Goal: Contribute content

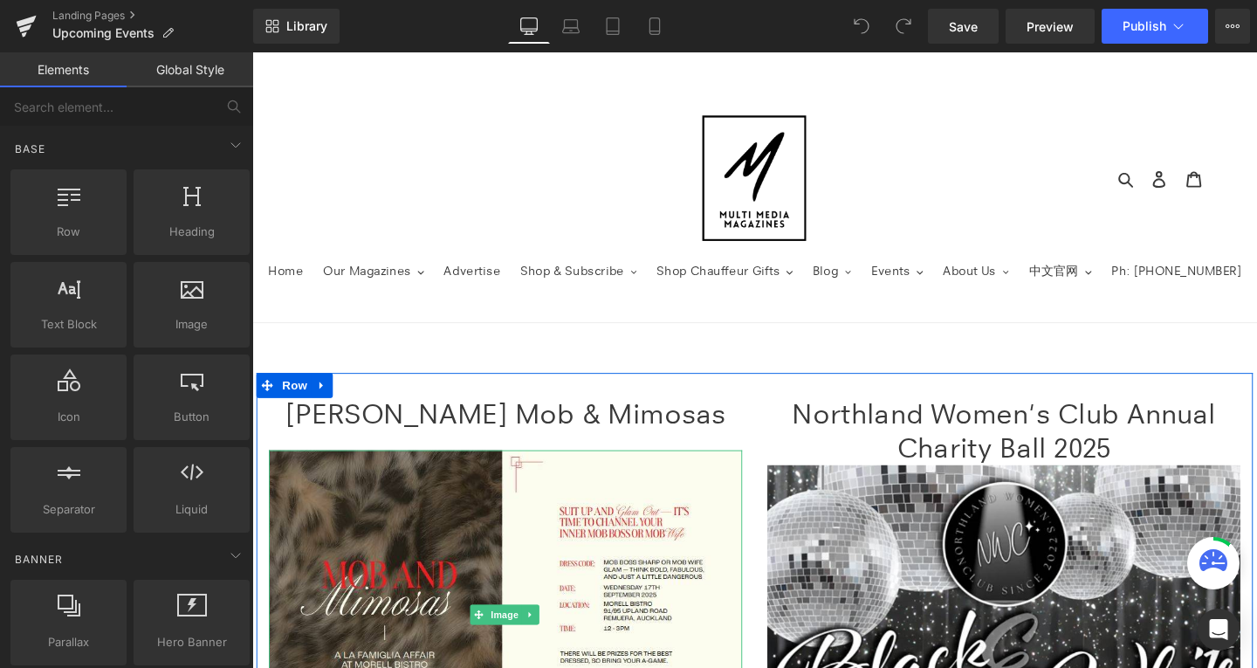
scroll to position [166, 0]
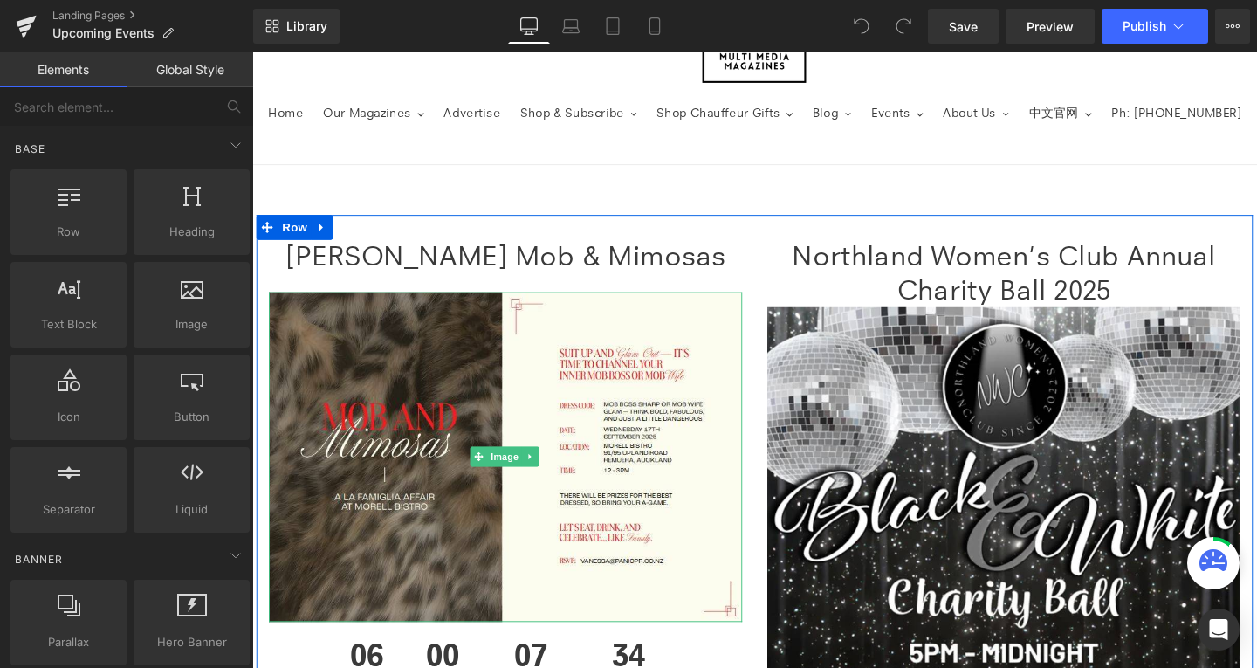
click at [470, 477] on img at bounding box center [519, 478] width 498 height 347
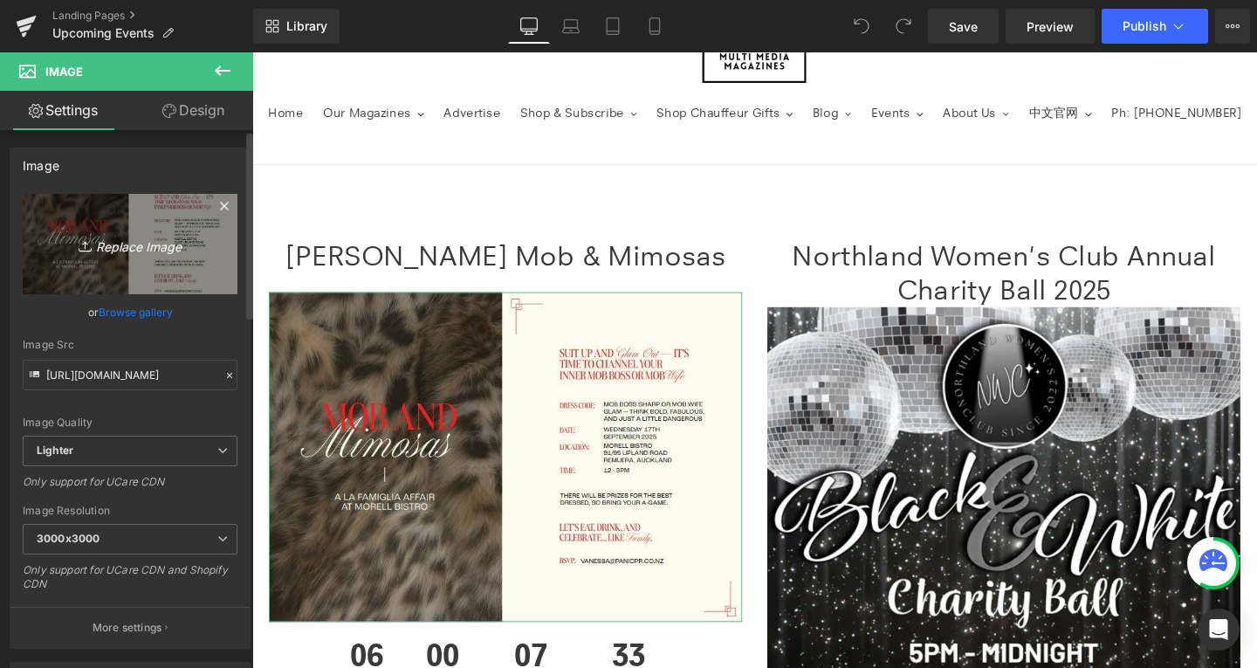
click at [123, 237] on icon "Replace Image" at bounding box center [130, 244] width 140 height 22
type input "C:\fakepath\[PERSON_NAME] EVENT.jpg"
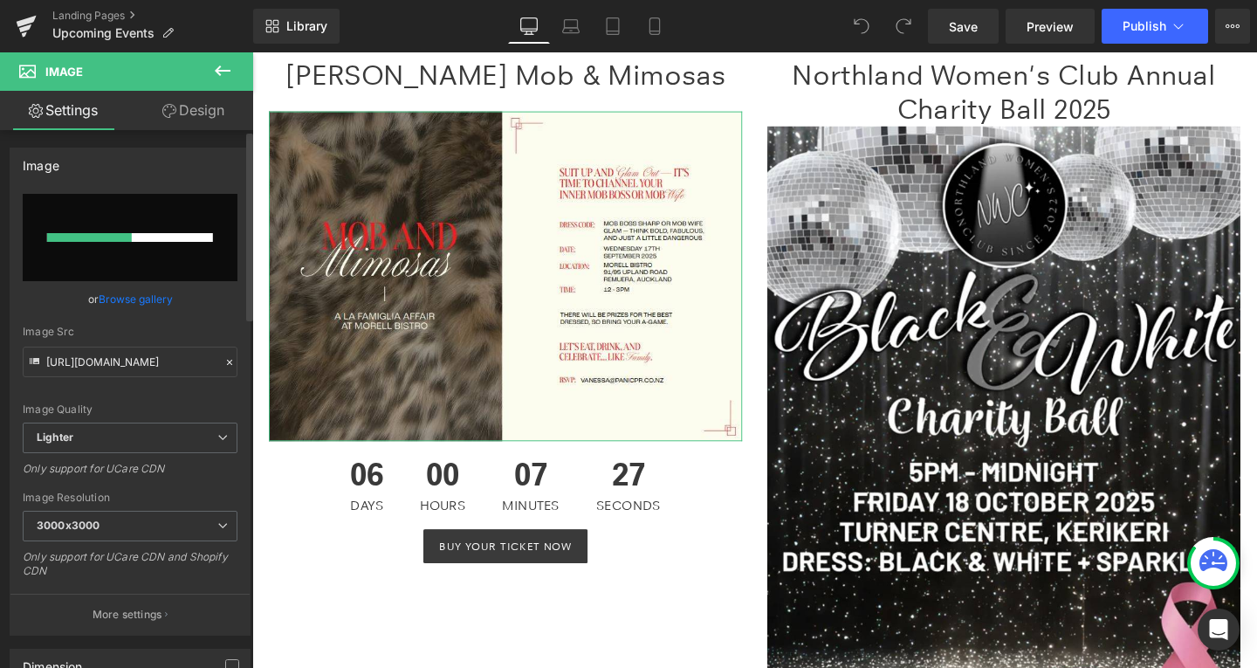
scroll to position [357, 0]
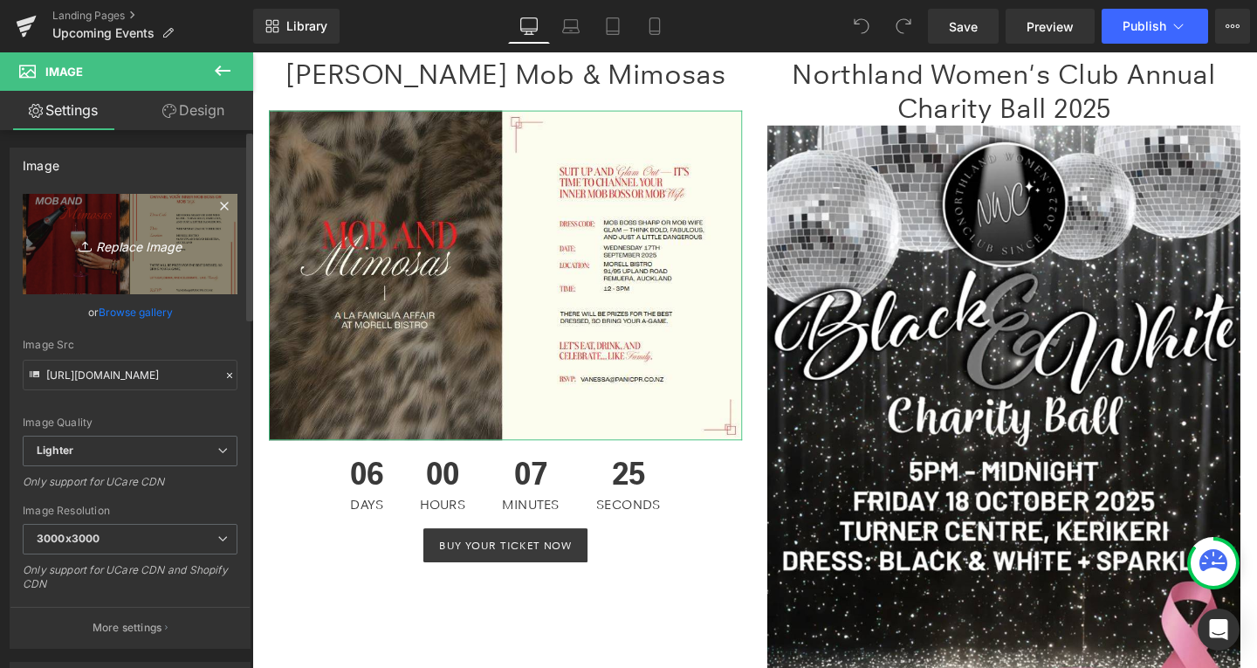
type input "[URL][DOMAIN_NAME][PERSON_NAME]"
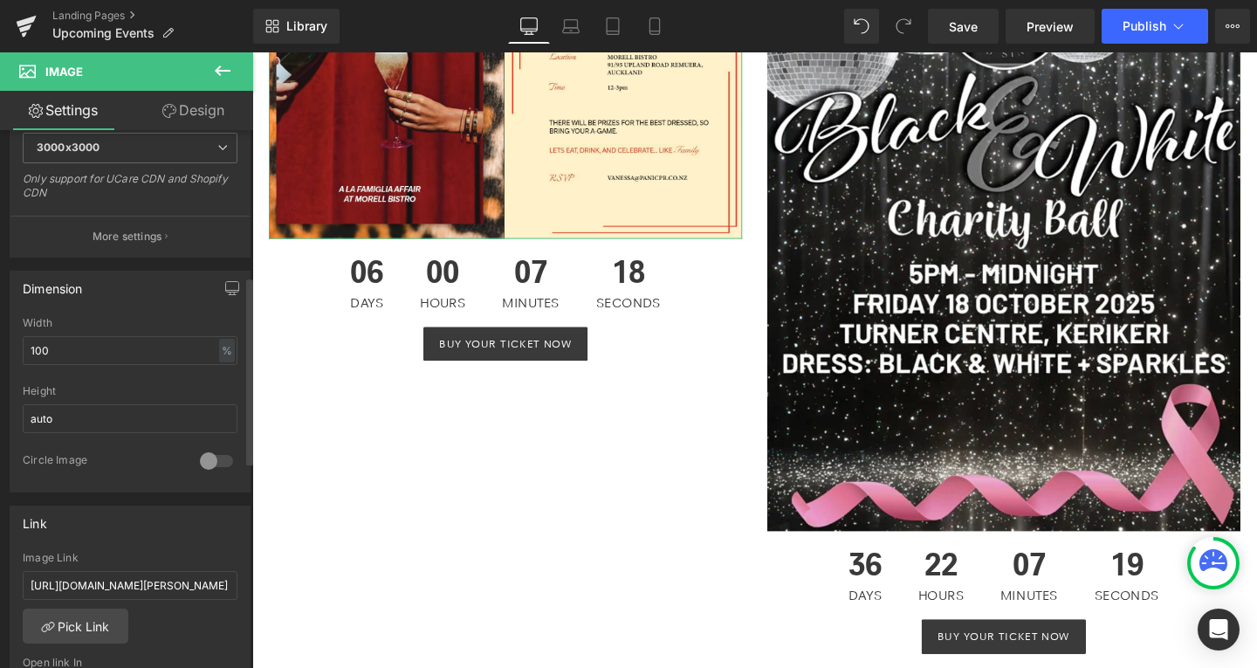
scroll to position [346, 0]
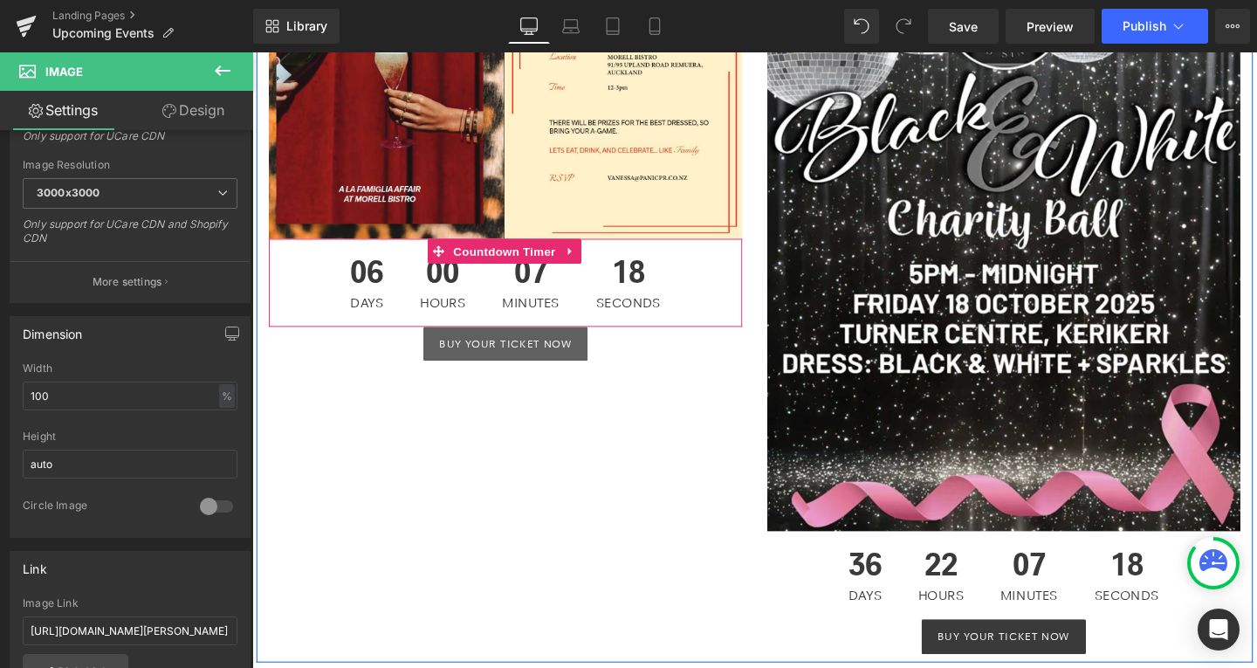
click at [499, 293] on div "07 Minutes" at bounding box center [545, 294] width 95 height 93
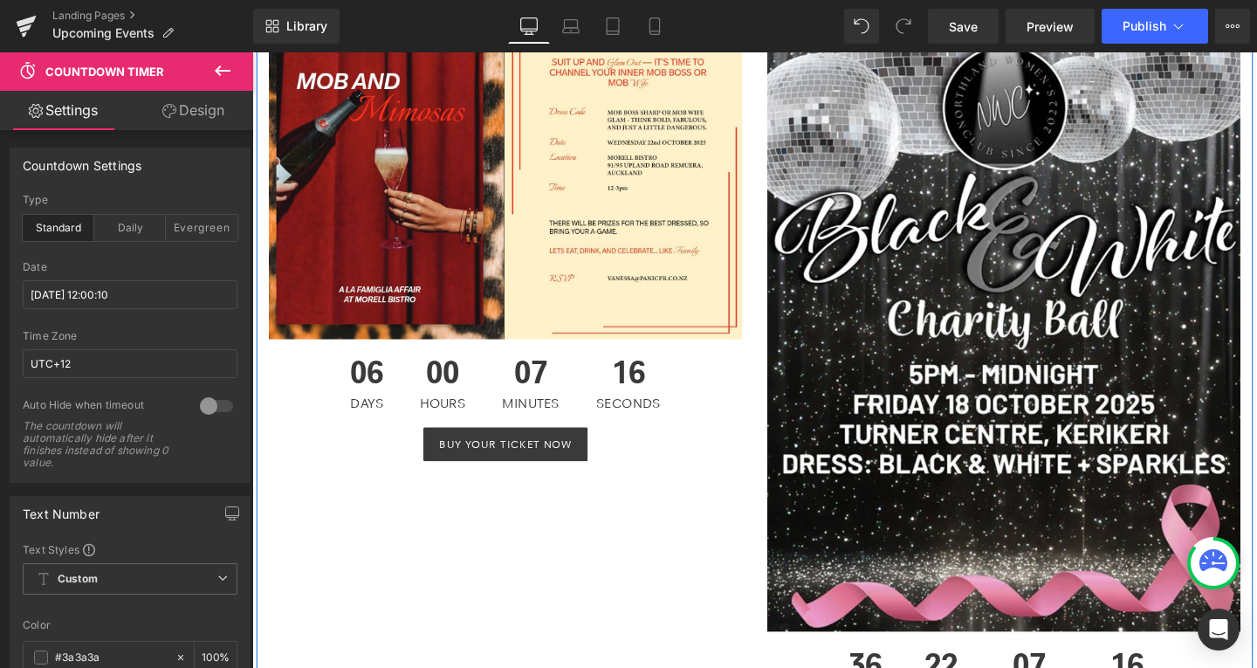
scroll to position [458, 0]
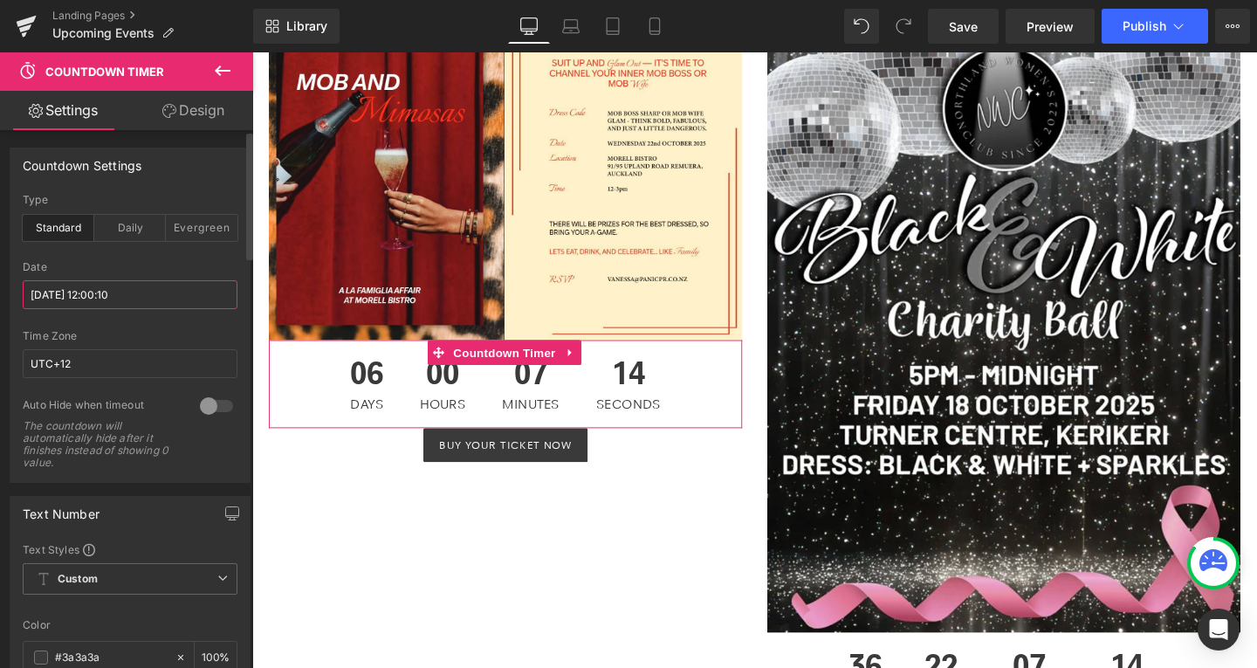
click at [91, 299] on input "[DATE] 12:00:10" at bounding box center [130, 294] width 215 height 29
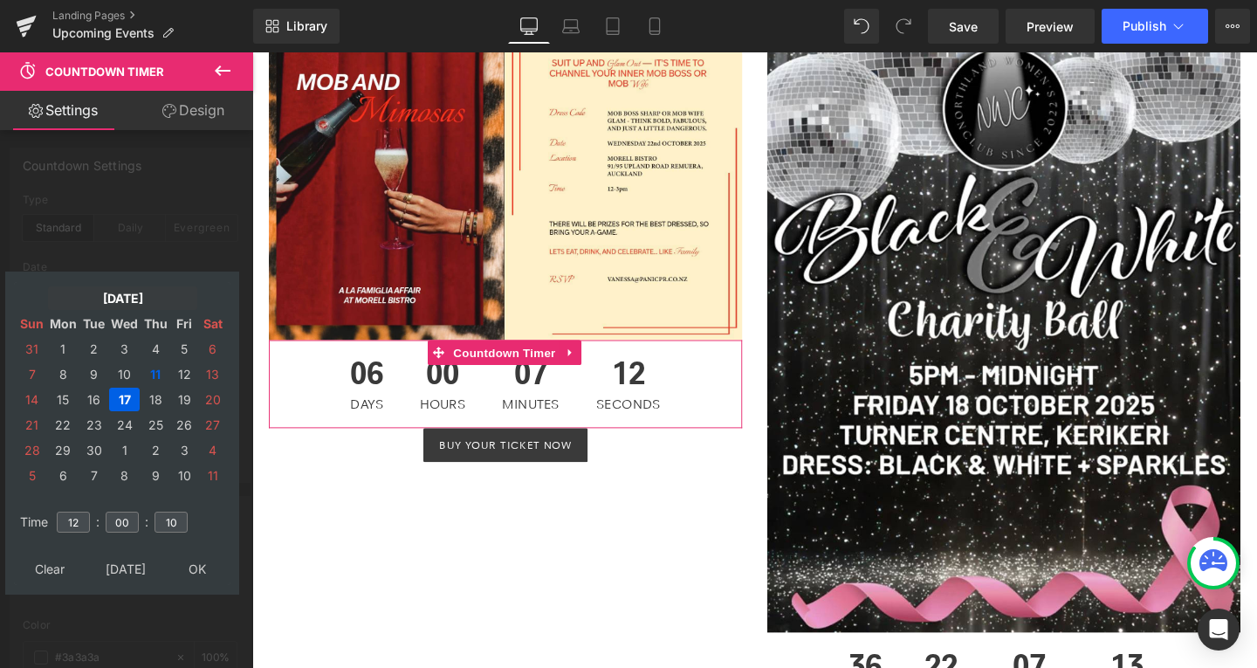
click at [96, 293] on td "[DATE]" at bounding box center [122, 298] width 149 height 24
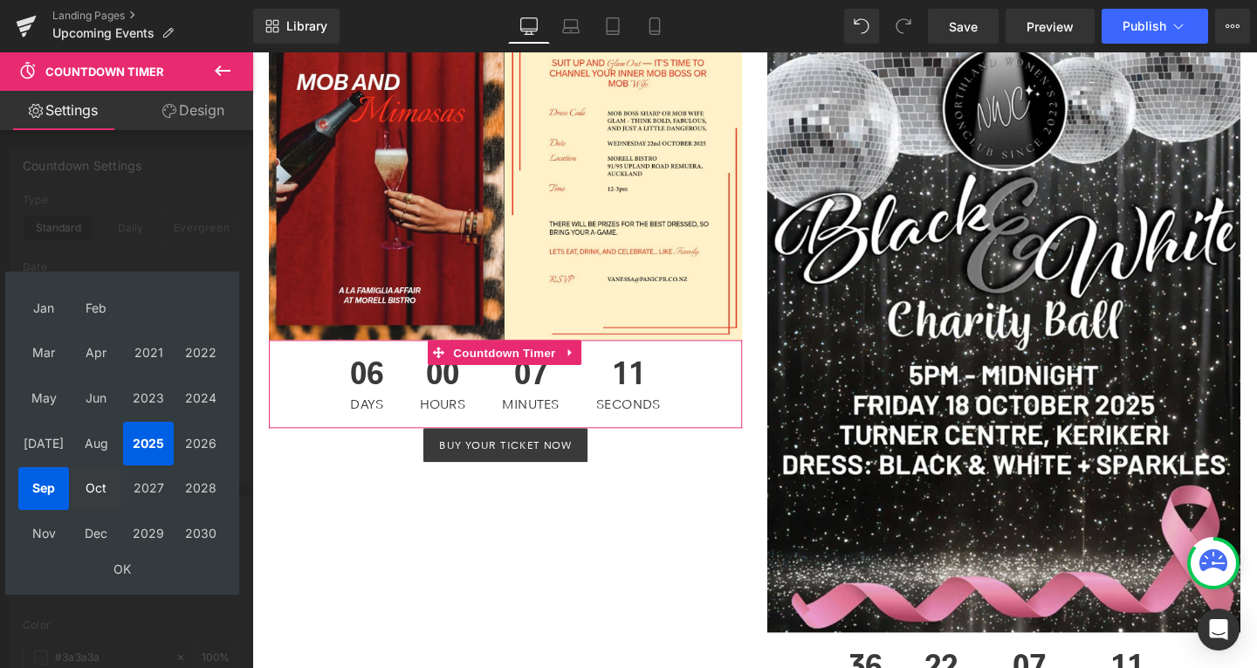
click at [93, 492] on td "Oct" at bounding box center [96, 489] width 51 height 44
click at [126, 565] on td "OK" at bounding box center [122, 569] width 208 height 24
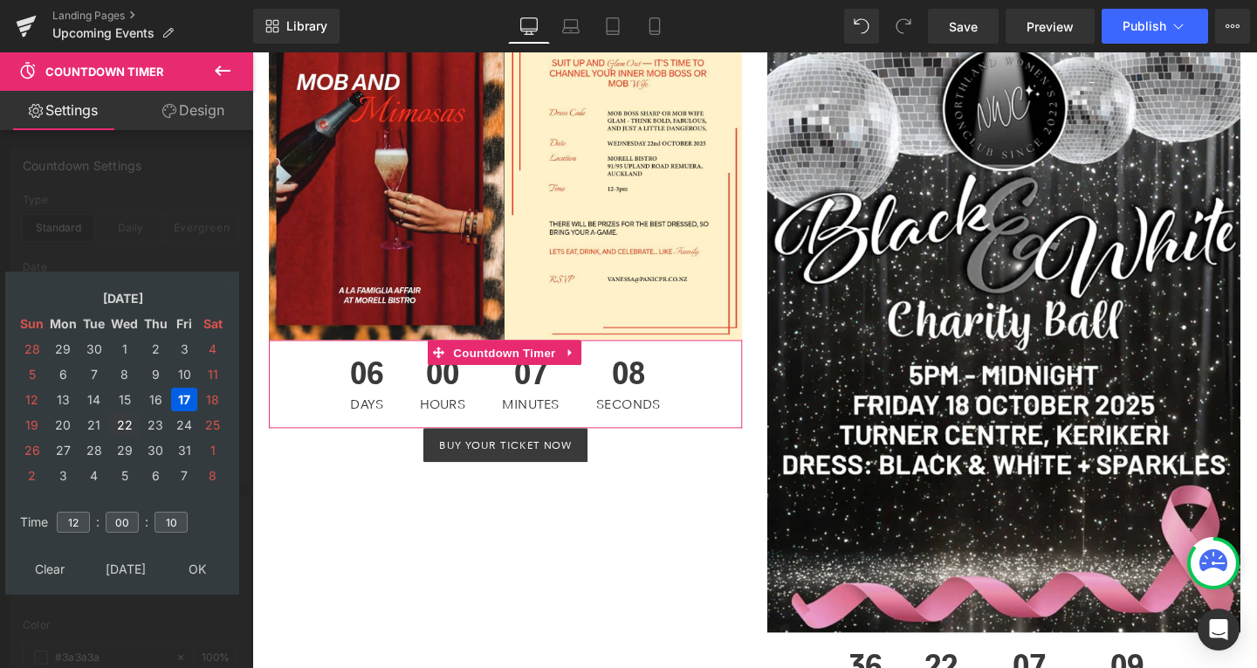
click at [124, 429] on td "22" at bounding box center [124, 425] width 31 height 24
type input "[DATE] 12:00:10"
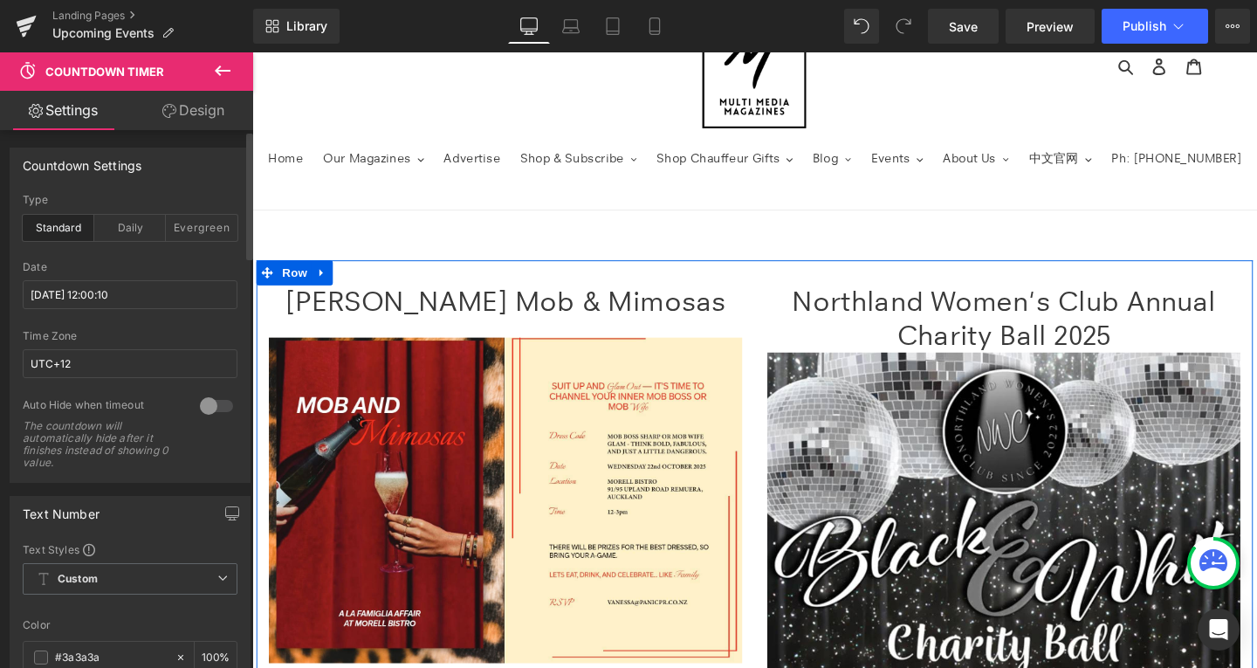
scroll to position [0, 0]
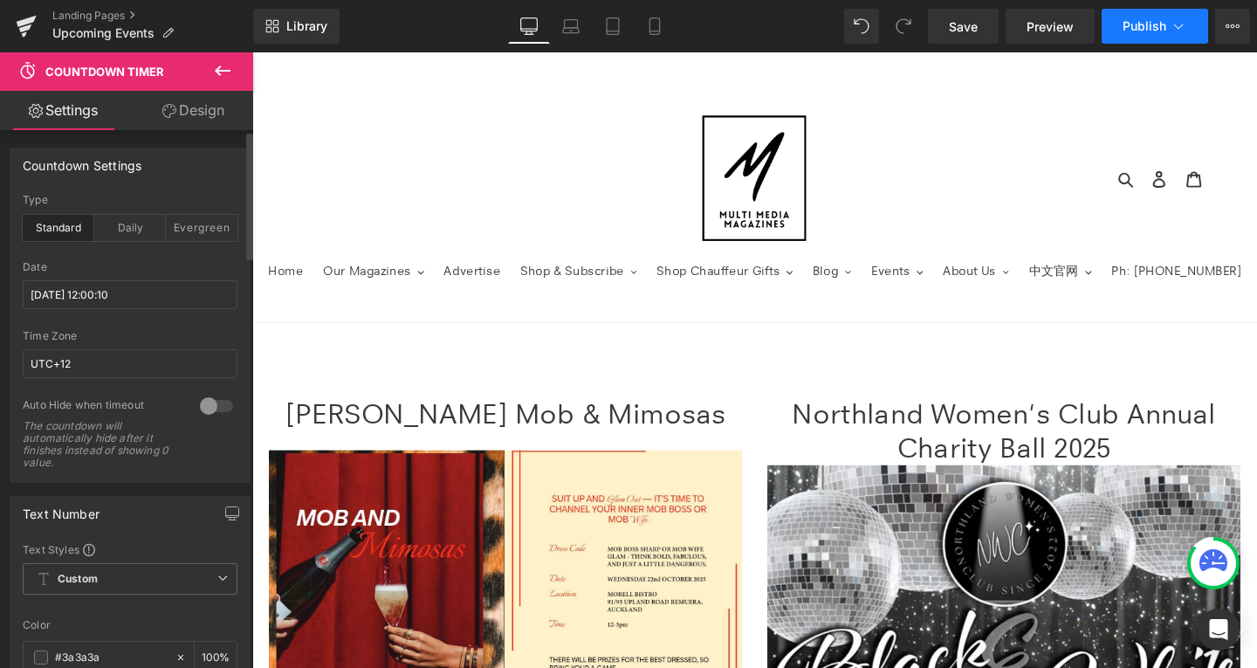
click at [1131, 16] on button "Publish" at bounding box center [1155, 26] width 107 height 35
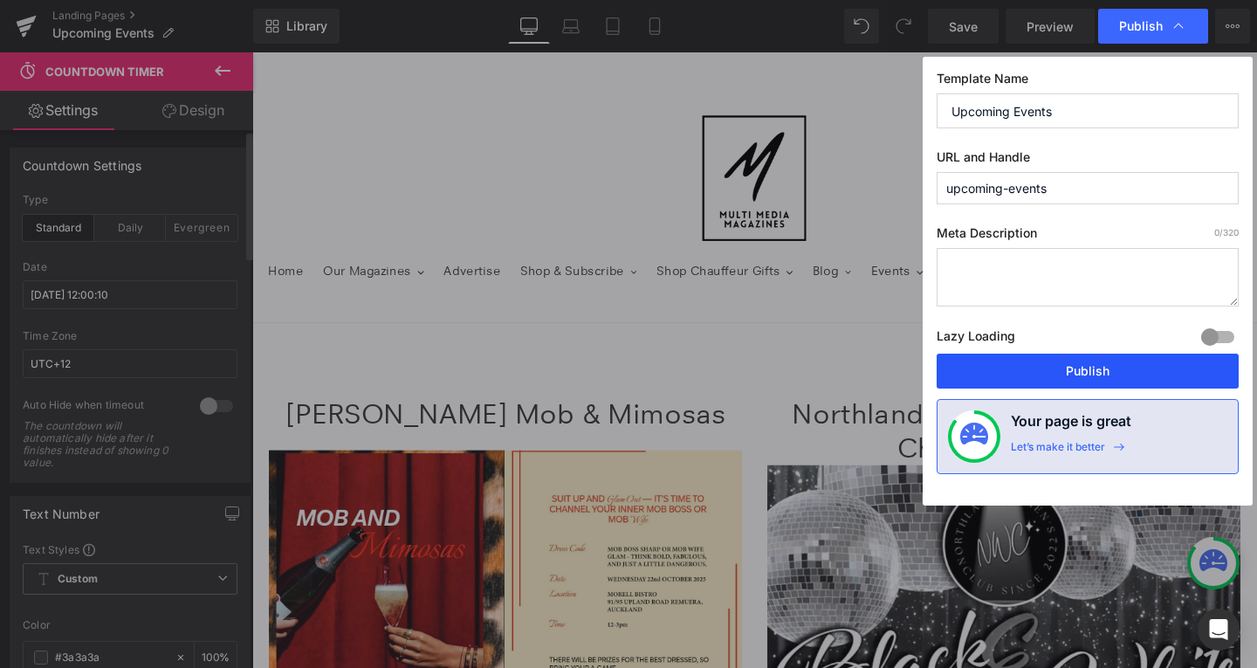
click at [1056, 375] on button "Publish" at bounding box center [1088, 371] width 302 height 35
